Goal: Complete application form: Complete application form

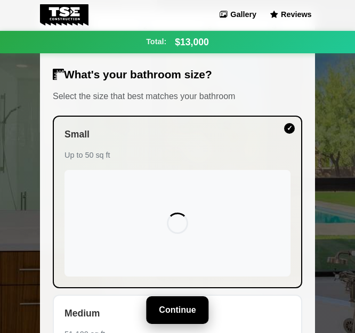
click at [175, 301] on button "Continue" at bounding box center [177, 310] width 62 height 28
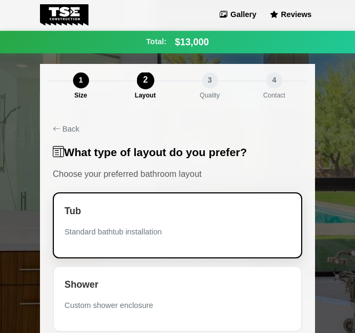
click at [162, 233] on div "Standard bathtub installation" at bounding box center [177, 232] width 226 height 12
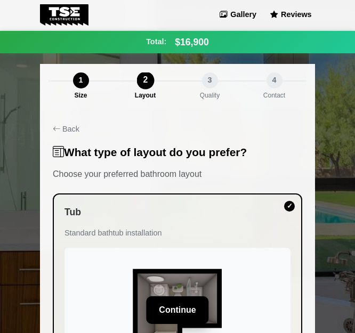
click at [169, 298] on button "Continue" at bounding box center [177, 310] width 62 height 28
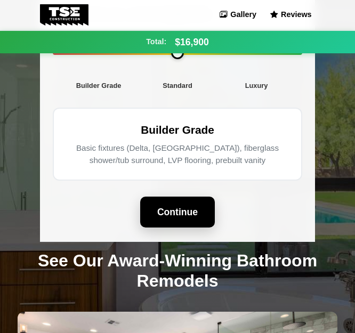
click at [173, 219] on button "Continue" at bounding box center [177, 211] width 75 height 31
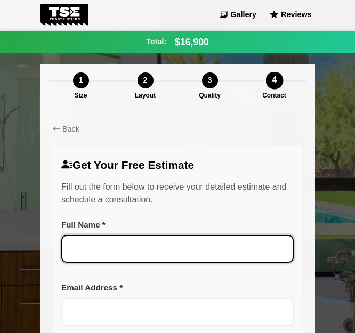
click at [125, 241] on input "Full Name *" at bounding box center [177, 249] width 232 height 28
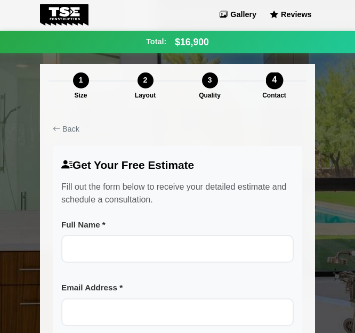
click at [119, 226] on label "Full Name *" at bounding box center [177, 225] width 232 height 12
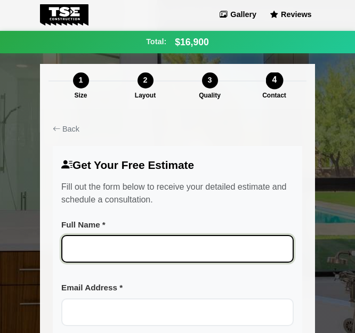
click at [119, 235] on input "Full Name *" at bounding box center [177, 249] width 232 height 28
click at [119, 243] on input "Full Name *" at bounding box center [177, 249] width 232 height 28
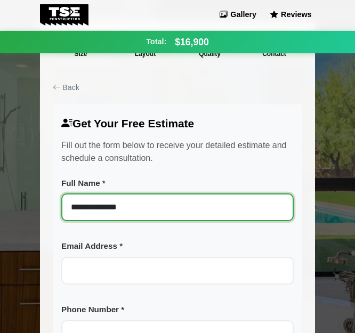
scroll to position [106, 0]
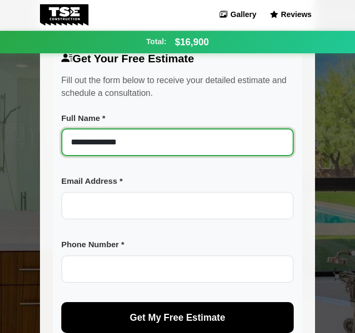
type input "**********"
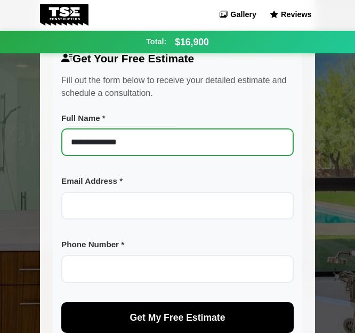
click at [116, 229] on div at bounding box center [177, 226] width 232 height 9
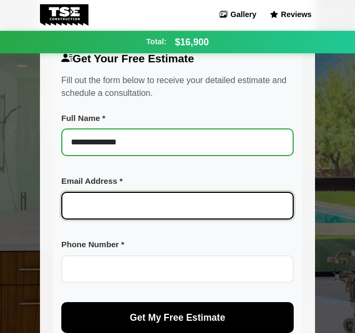
click at [125, 207] on input "Email Address *" at bounding box center [177, 206] width 232 height 28
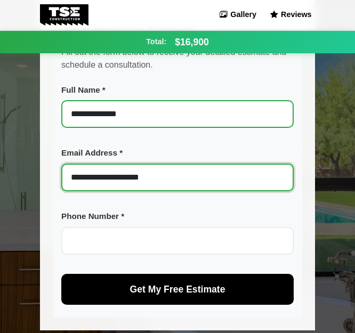
scroll to position [160, 0]
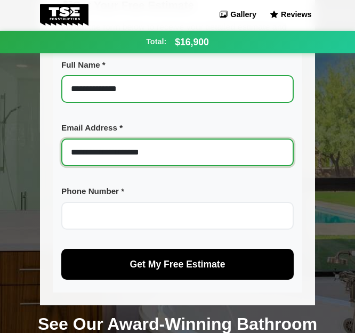
type input "**********"
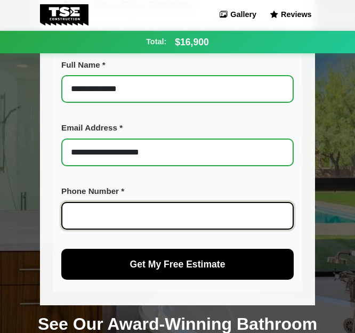
click at [125, 208] on input "Phone Number *" at bounding box center [177, 216] width 232 height 28
click at [178, 220] on input "Phone Number *" at bounding box center [177, 216] width 232 height 28
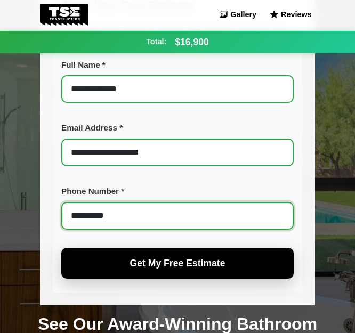
type input "**********"
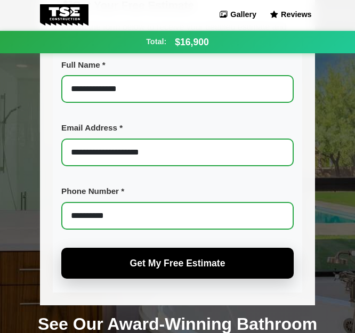
click at [177, 266] on span "Get My Free Estimate" at bounding box center [177, 263] width 95 height 11
